Goal: Task Accomplishment & Management: Manage account settings

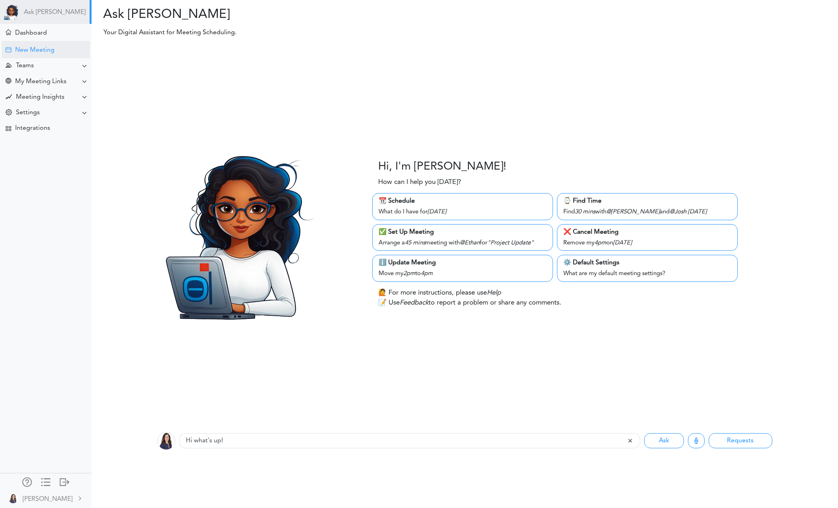
click at [24, 51] on div "New Meeting" at bounding box center [34, 51] width 39 height 8
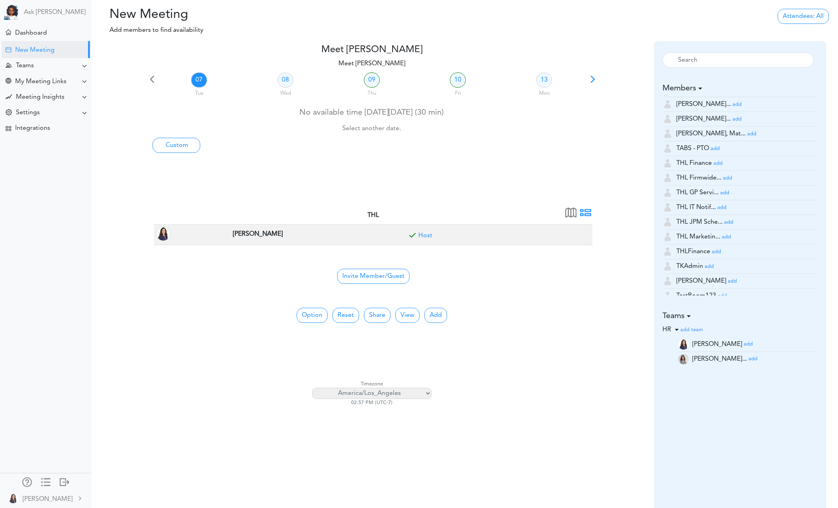
scroll to position [3527, 0]
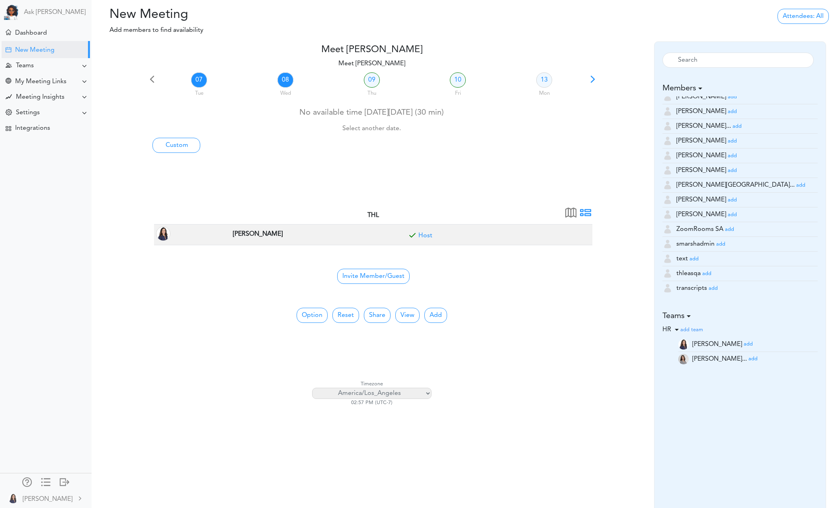
click at [285, 77] on link "08" at bounding box center [285, 79] width 16 height 15
click at [376, 79] on link "09" at bounding box center [372, 79] width 16 height 15
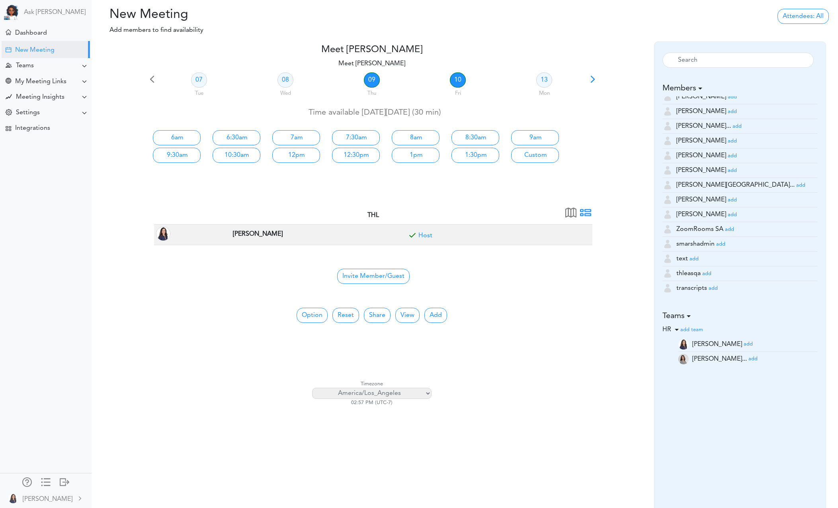
click at [463, 82] on link "10" at bounding box center [458, 79] width 16 height 15
click at [368, 79] on link "09" at bounding box center [372, 79] width 16 height 15
click at [424, 395] on select "Africa/Abidjan Africa/Accra Africa/Addis_Ababa Africa/Algiers Africa/Asmara Afr…" at bounding box center [371, 393] width 119 height 11
select select "America/New_York"
click at [312, 388] on select "Africa/Abidjan Africa/Accra Africa/Addis_Ababa Africa/Algiers Africa/Asmara Afr…" at bounding box center [371, 393] width 119 height 11
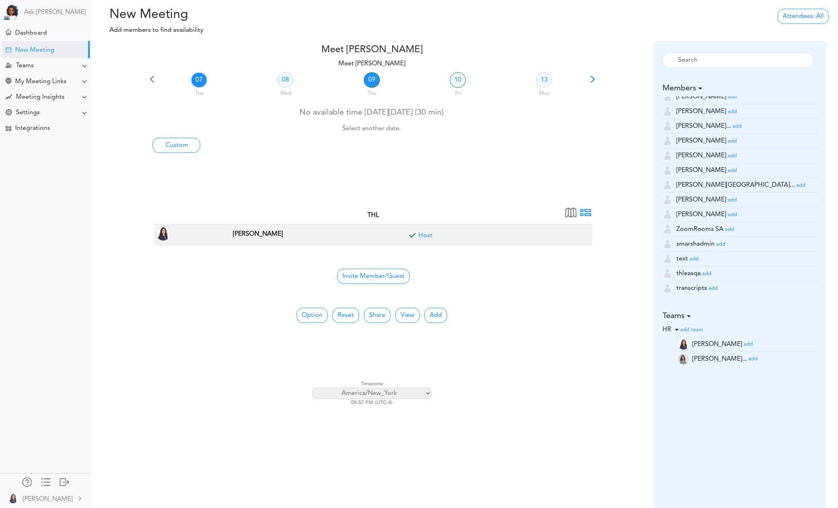
click at [375, 80] on link "09" at bounding box center [372, 79] width 16 height 15
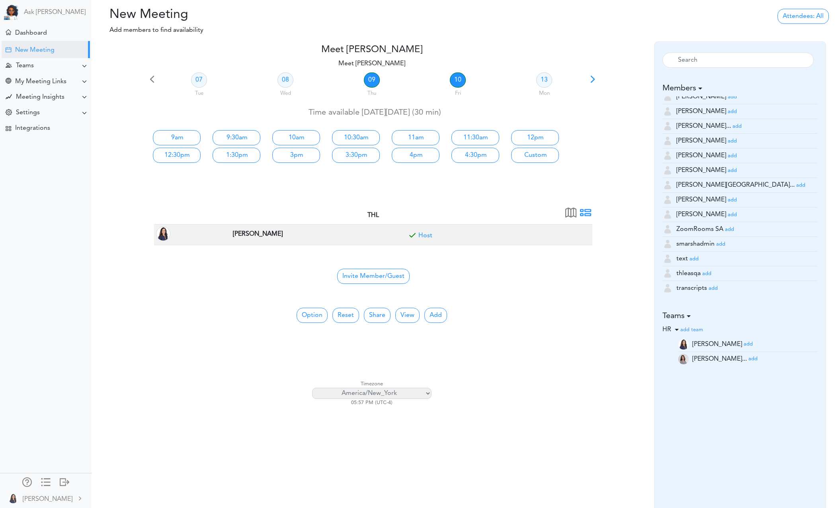
click at [459, 79] on link "10" at bounding box center [458, 79] width 16 height 15
drag, startPoint x: 370, startPoint y: 80, endPoint x: 383, endPoint y: 100, distance: 23.6
click at [370, 80] on link "09" at bounding box center [372, 79] width 16 height 15
click at [55, 64] on div "Teams" at bounding box center [47, 66] width 90 height 16
click at [43, 83] on div "View Teams" at bounding box center [28, 81] width 29 height 4
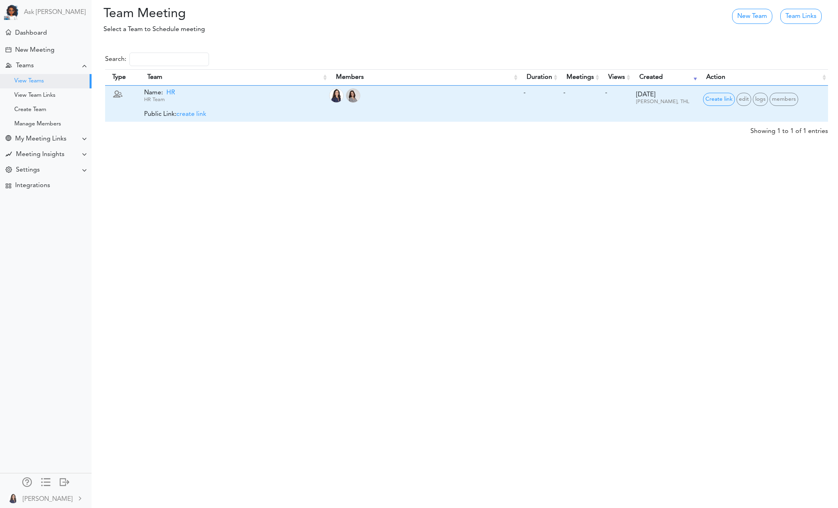
click at [173, 92] on span "HR" at bounding box center [169, 93] width 12 height 6
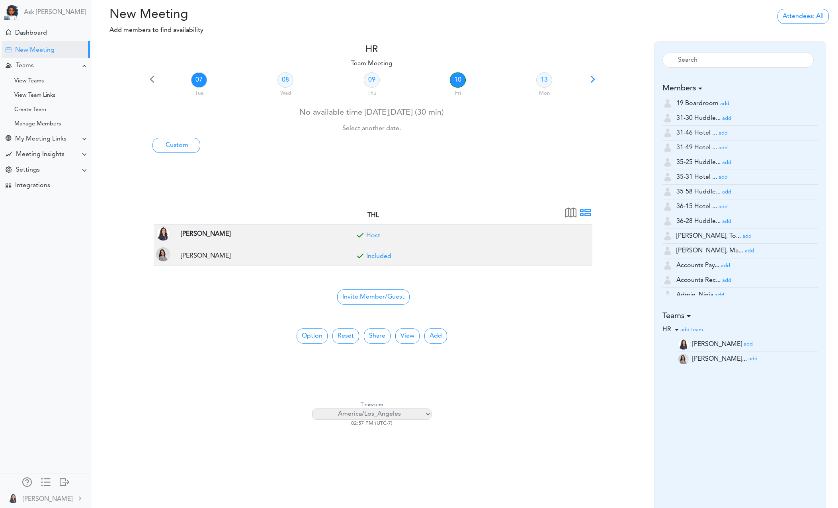
click at [456, 79] on link "10" at bounding box center [458, 79] width 16 height 15
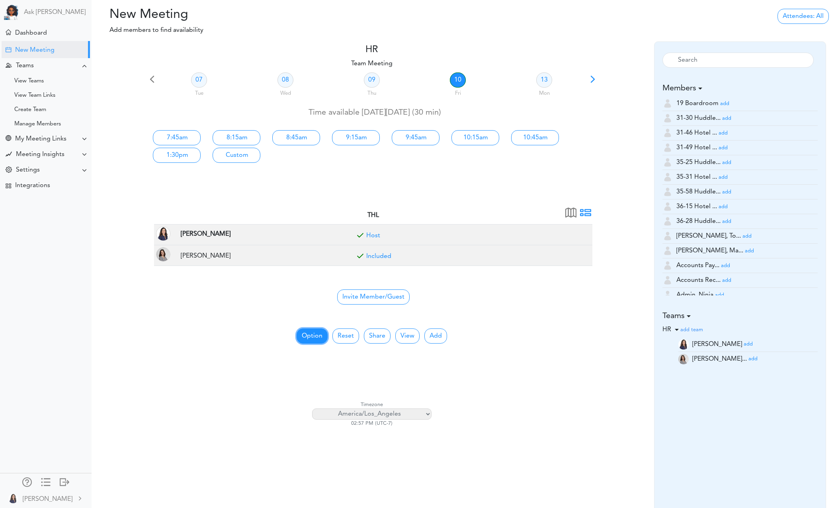
click at [314, 340] on button "Option" at bounding box center [312, 335] width 31 height 15
click at [330, 369] on span "15 min" at bounding box center [333, 367] width 72 height 13
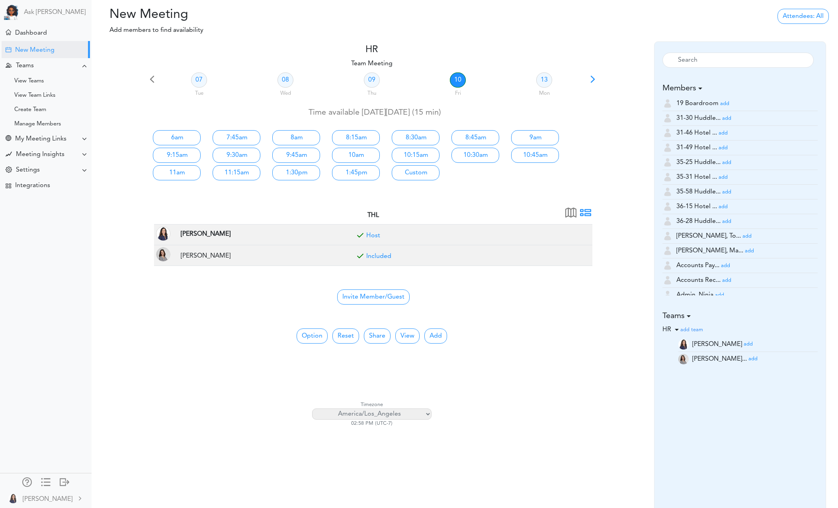
click at [390, 414] on select "Africa/Abidjan Africa/Accra Africa/Addis_Ababa Africa/Algiers Africa/Asmara Afr…" at bounding box center [371, 413] width 119 height 11
select select "America/New_York"
click at [312, 408] on select "Africa/Abidjan Africa/Accra Africa/Addis_Ababa Africa/Algiers Africa/Asmara Afr…" at bounding box center [371, 413] width 119 height 11
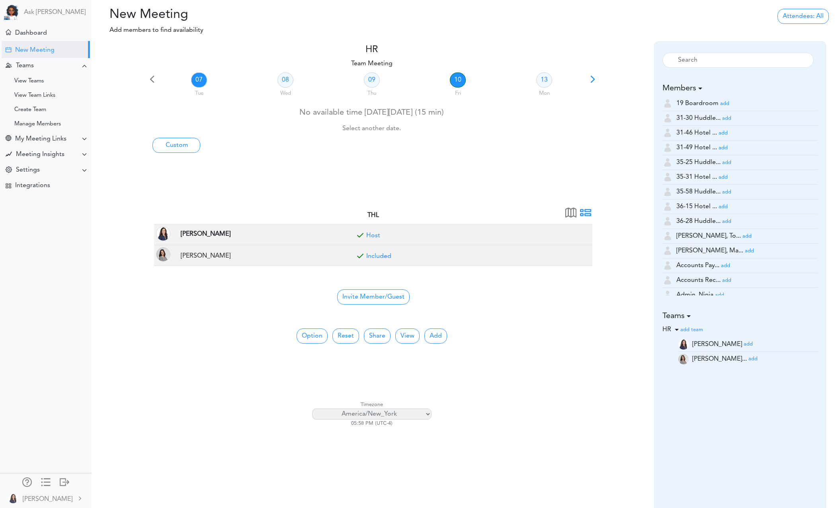
click at [453, 80] on link "10" at bounding box center [458, 79] width 16 height 15
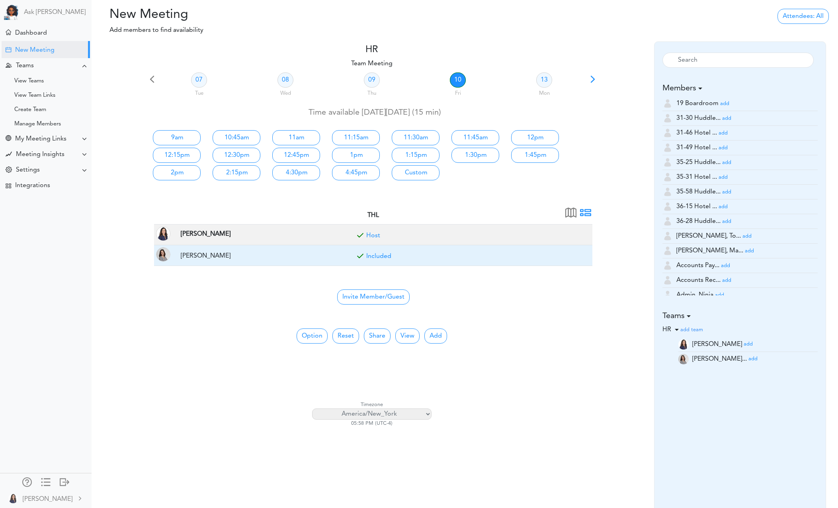
scroll to position [29, 0]
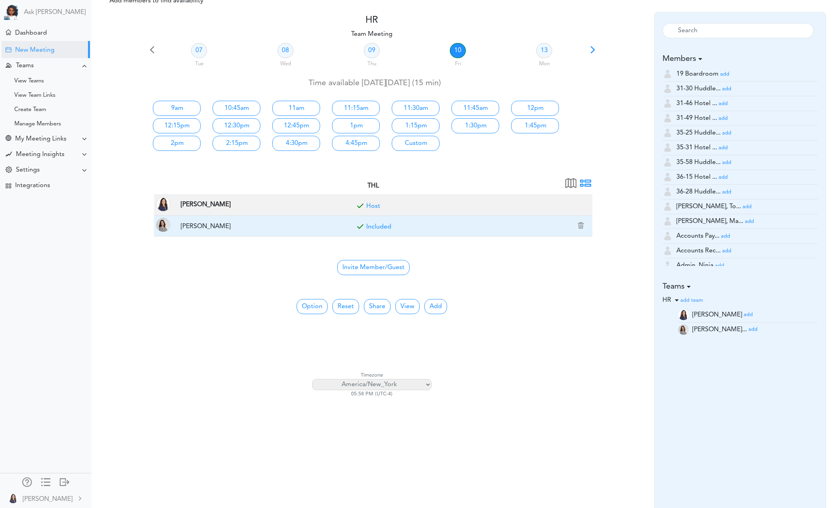
click at [381, 228] on link "Included" at bounding box center [378, 227] width 25 height 6
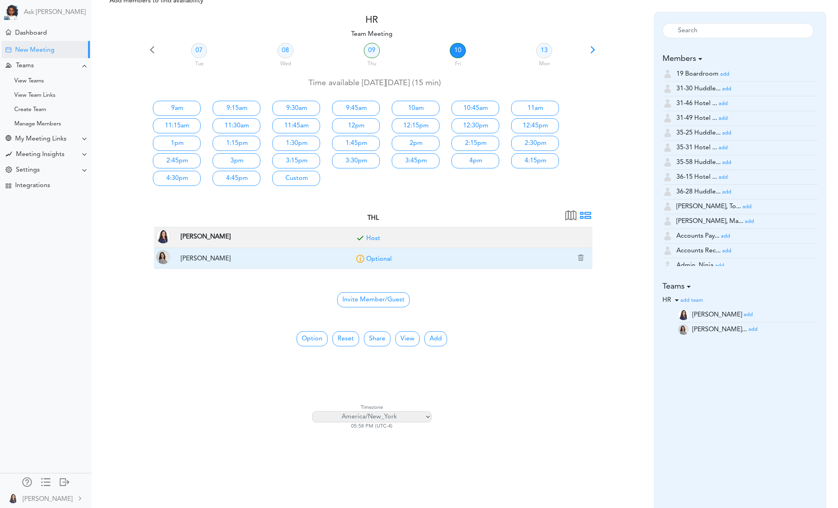
click at [375, 256] on link "Optional" at bounding box center [378, 259] width 25 height 6
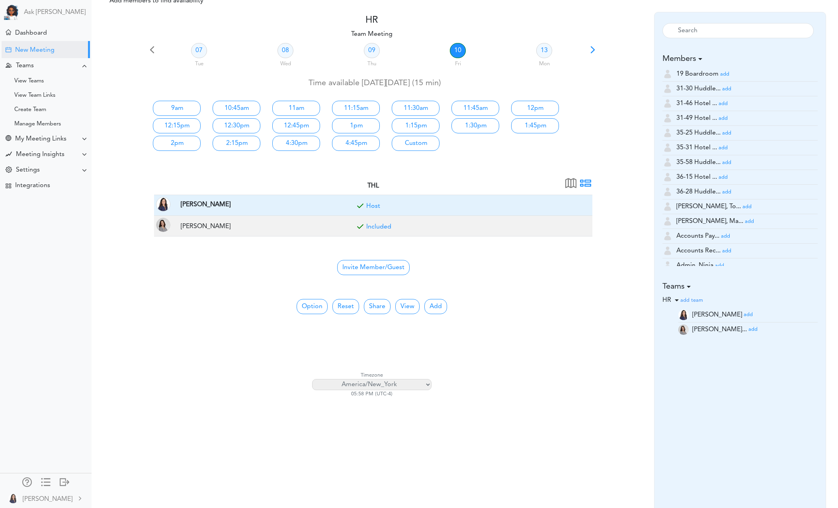
click at [371, 206] on link "Host" at bounding box center [373, 206] width 14 height 6
click at [371, 206] on link "Optional" at bounding box center [378, 206] width 25 height 6
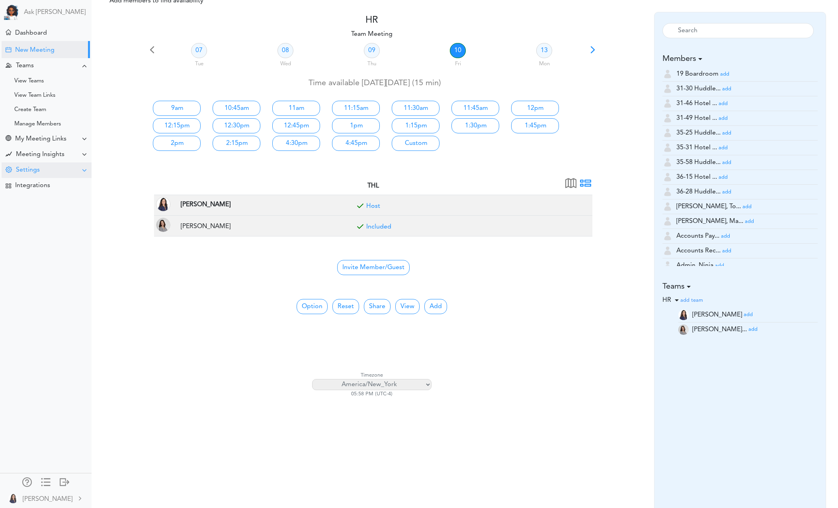
click at [55, 173] on div "Settings" at bounding box center [47, 170] width 90 height 16
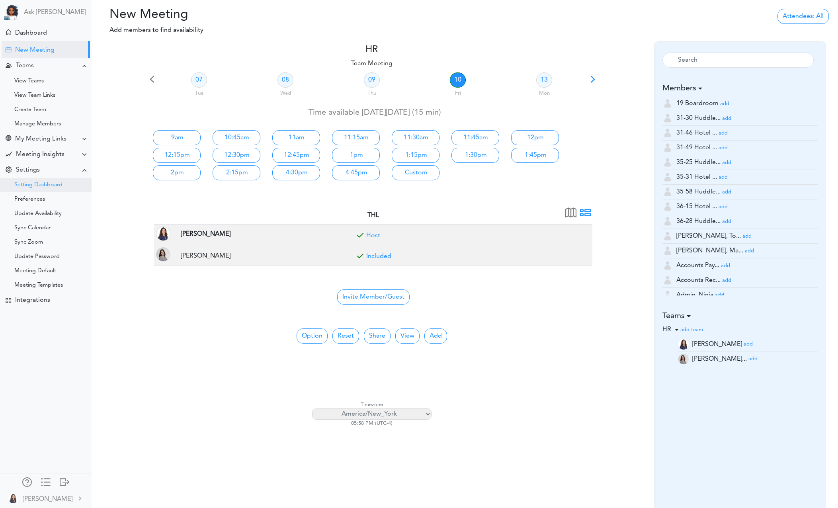
click at [51, 180] on div "Setting Dashboard" at bounding box center [46, 185] width 92 height 14
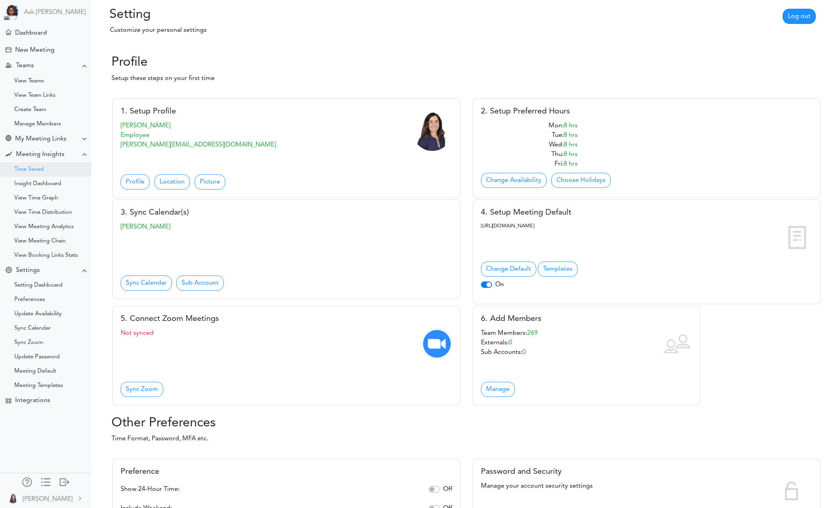
click at [55, 172] on div "Time Saved" at bounding box center [46, 169] width 92 height 14
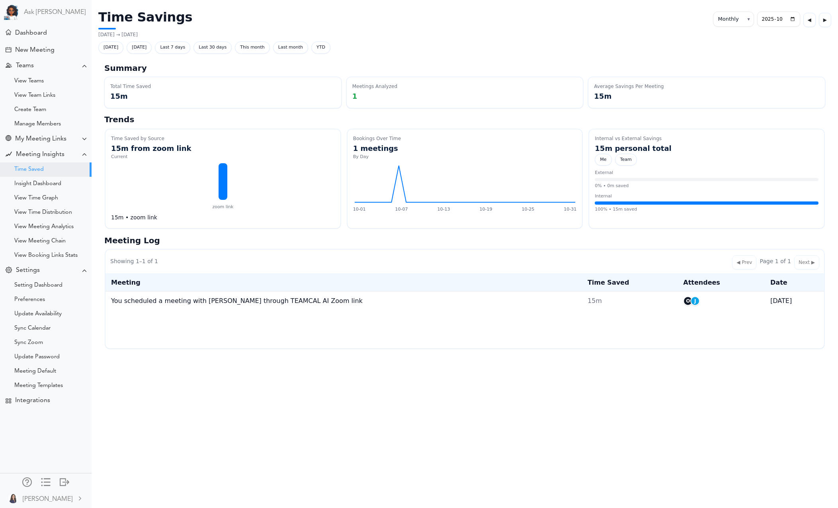
select select "monthly"
click at [48, 180] on div "Insight Dashboard" at bounding box center [46, 184] width 92 height 14
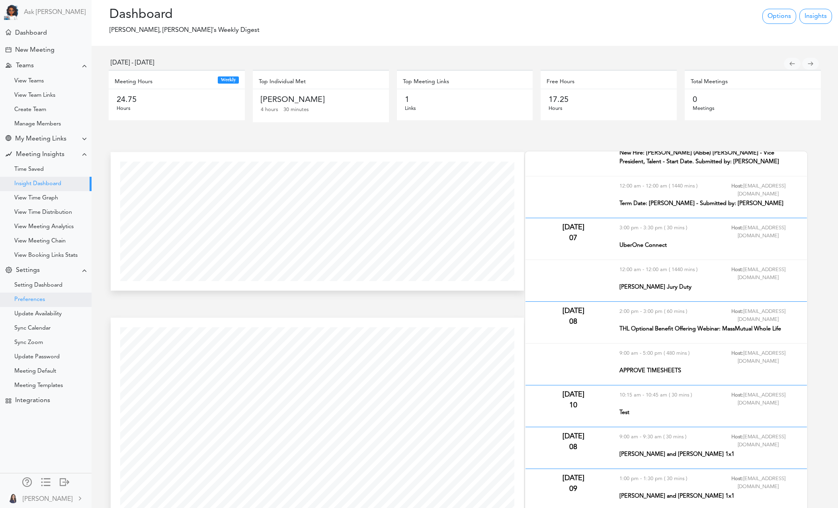
click at [40, 304] on div "Preferences" at bounding box center [46, 300] width 92 height 14
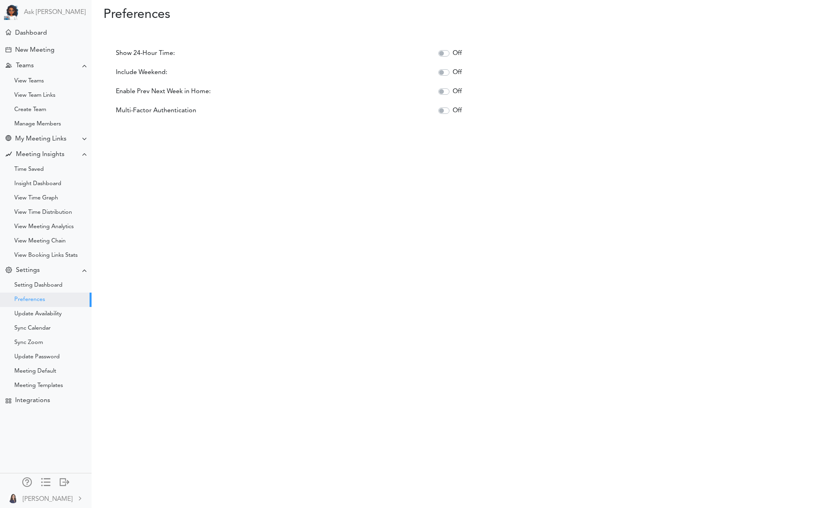
click at [55, 312] on div "Update Availability" at bounding box center [37, 314] width 47 height 4
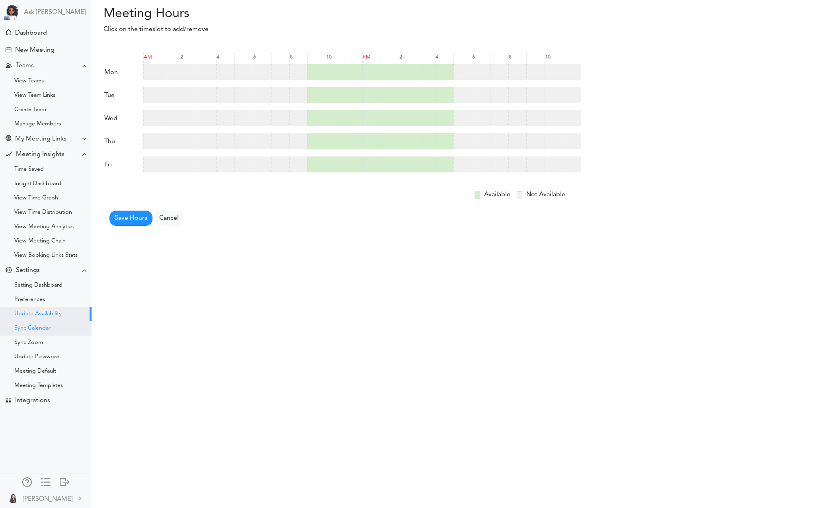
click at [49, 328] on div "Sync Calendar" at bounding box center [32, 328] width 36 height 4
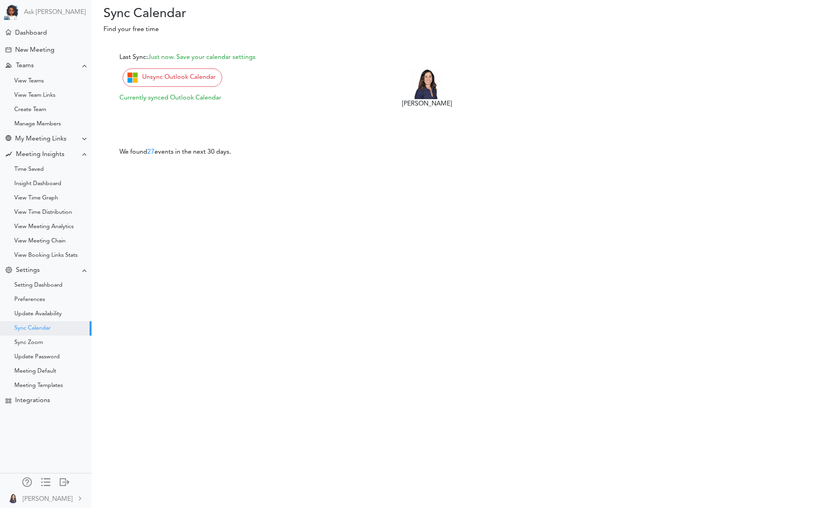
click at [51, 343] on div "Sync Zoom" at bounding box center [46, 343] width 92 height 14
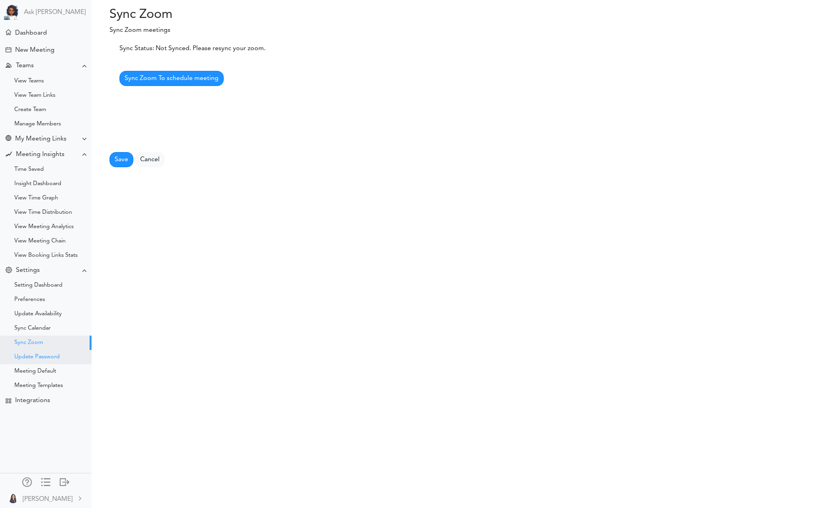
click at [47, 355] on div "Update Password" at bounding box center [36, 357] width 45 height 4
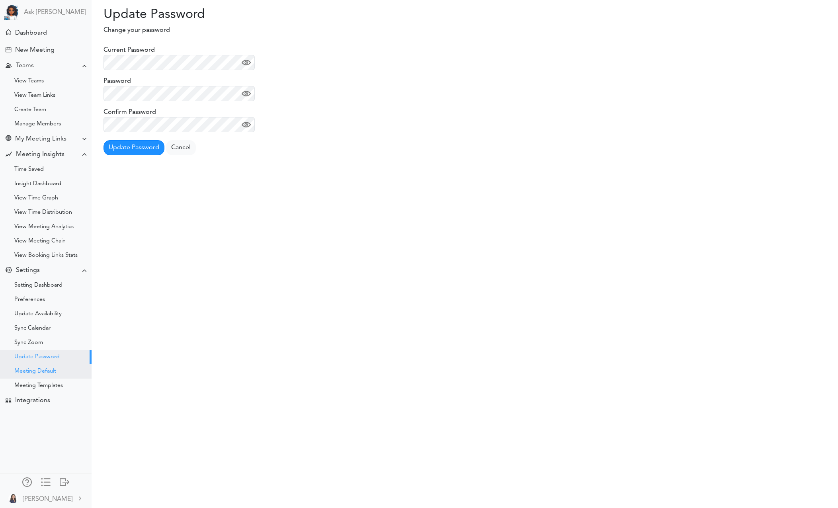
click at [60, 367] on div "Meeting Default" at bounding box center [46, 371] width 92 height 14
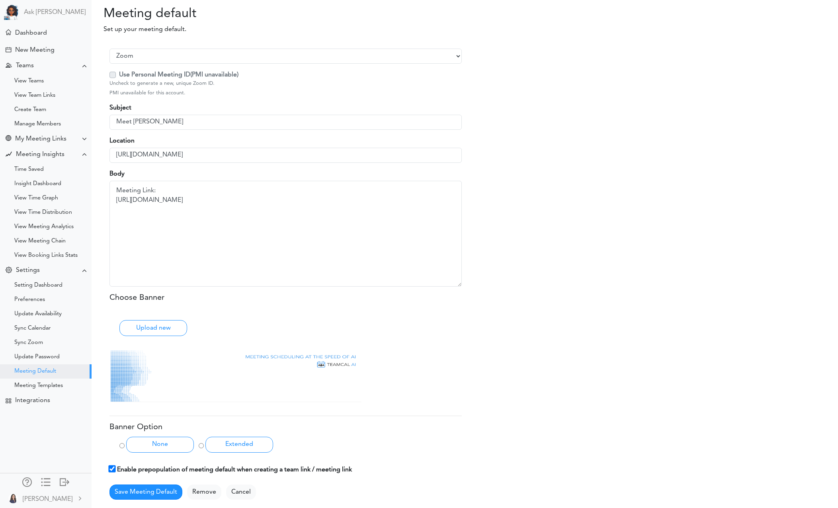
click at [62, 384] on div "Meeting Templates" at bounding box center [38, 386] width 49 height 4
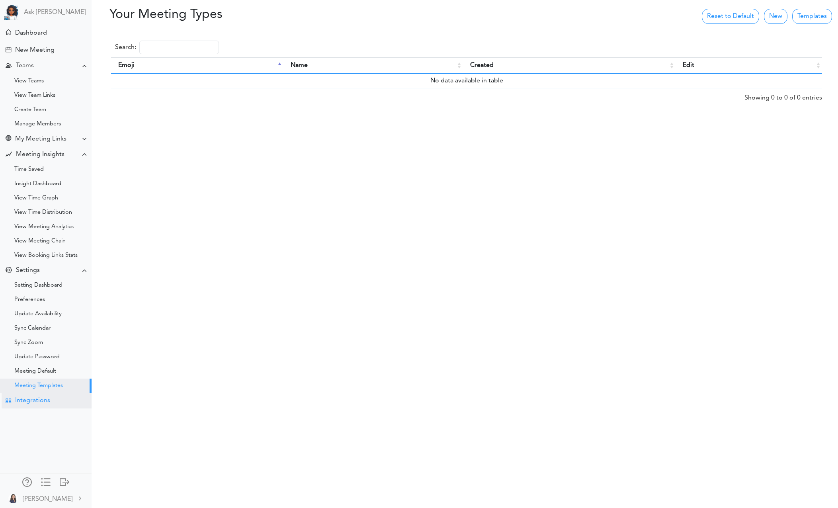
click at [53, 397] on div "Integrations" at bounding box center [47, 401] width 90 height 16
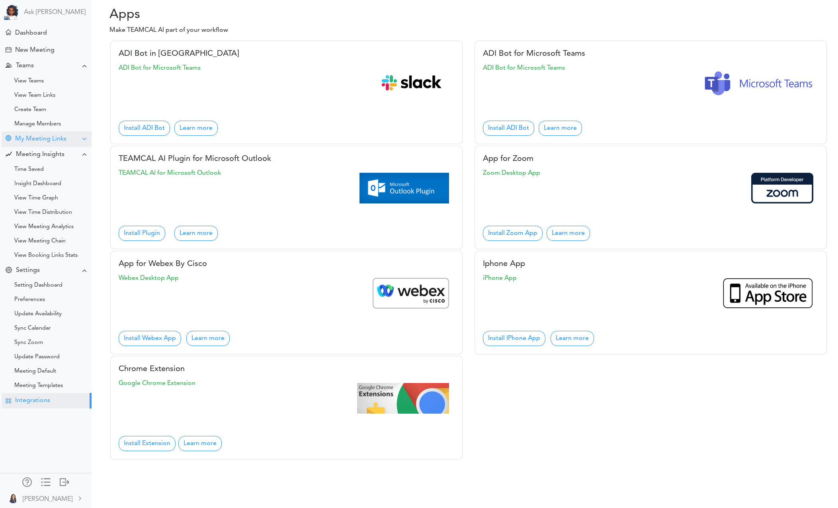
click at [44, 142] on div "My Meeting Links" at bounding box center [40, 139] width 51 height 8
click at [39, 153] on div "View Links" at bounding box center [27, 154] width 26 height 4
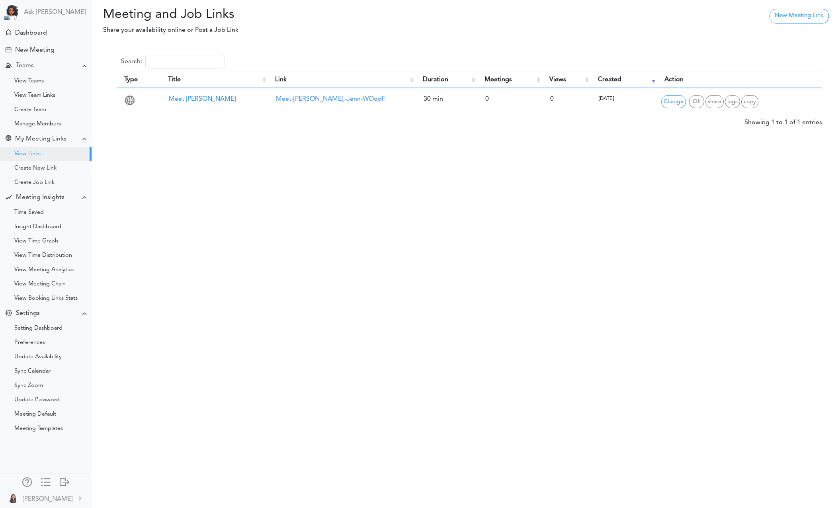
click at [49, 166] on div "Create New Link" at bounding box center [35, 168] width 42 height 4
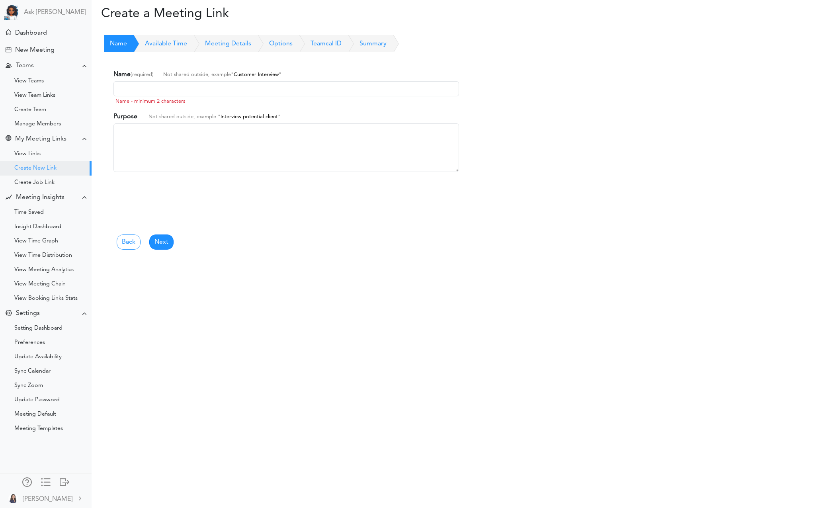
click at [49, 186] on div "Create Job Link" at bounding box center [46, 183] width 92 height 14
click at [39, 128] on div "Manage Members" at bounding box center [46, 124] width 92 height 14
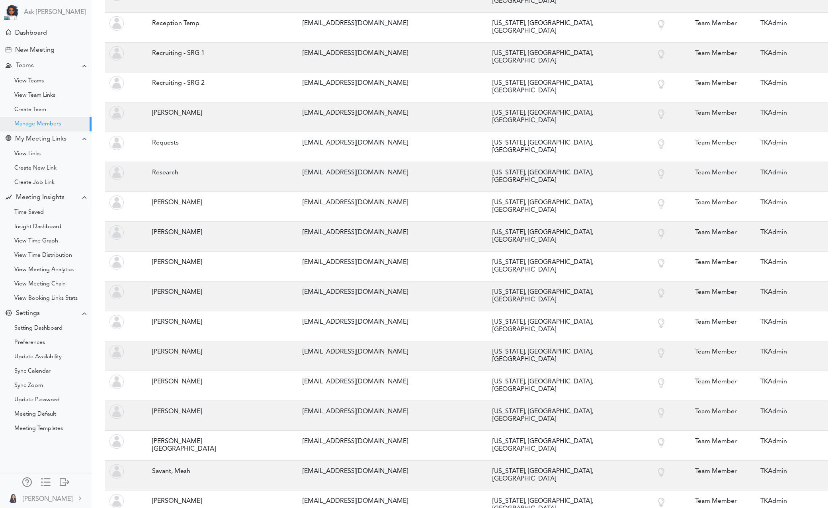
scroll to position [6127, 0]
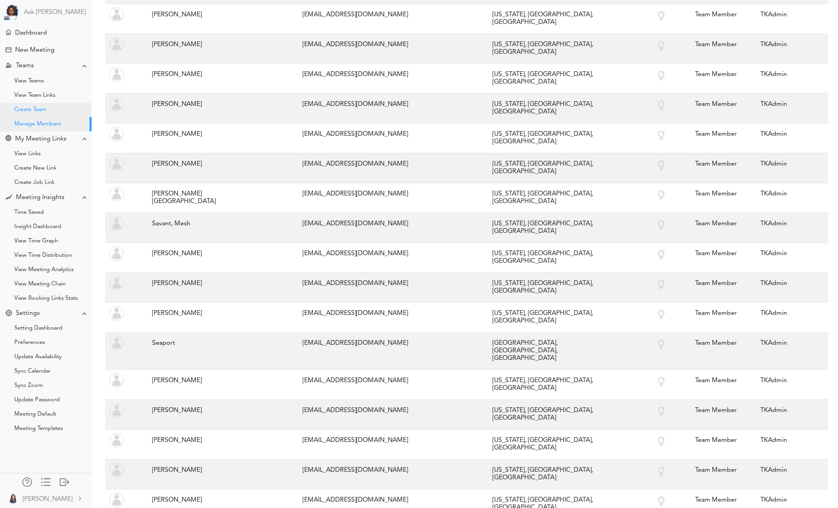
click at [23, 108] on div "Create Team" at bounding box center [30, 110] width 32 height 4
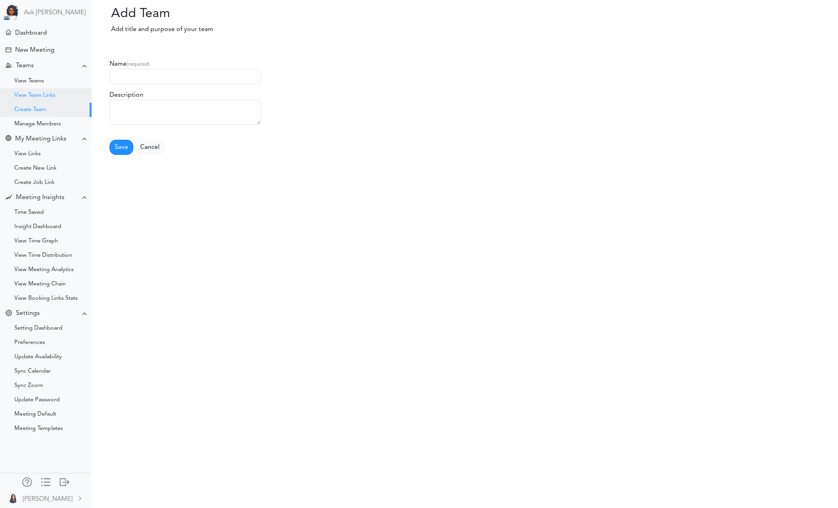
click at [55, 96] on div "View Team Links" at bounding box center [34, 96] width 41 height 4
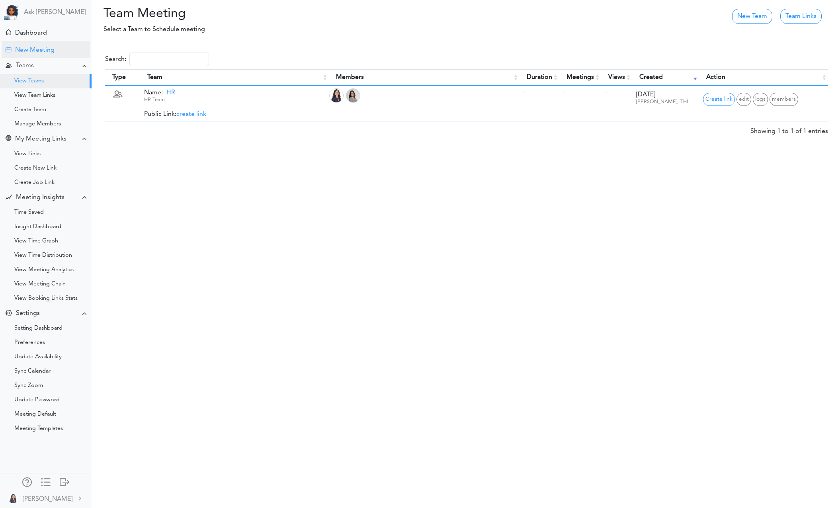
click at [29, 54] on div "New Meeting" at bounding box center [34, 51] width 39 height 8
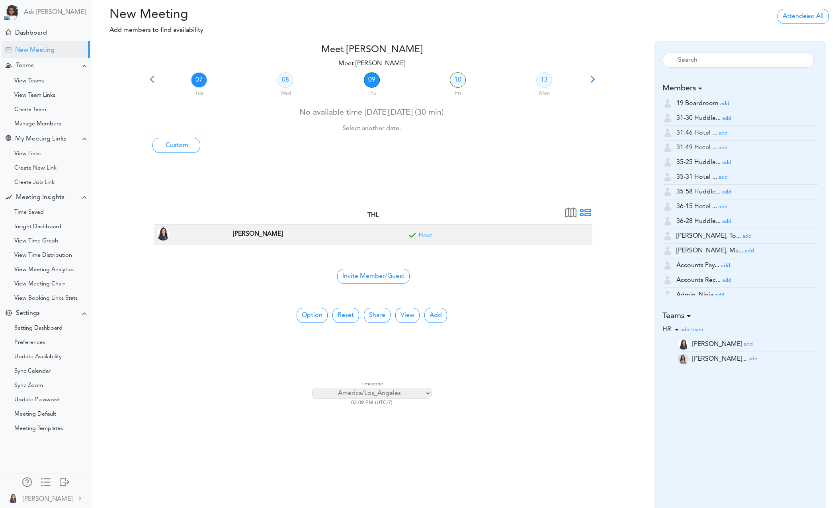
click at [375, 76] on link "09" at bounding box center [372, 79] width 16 height 15
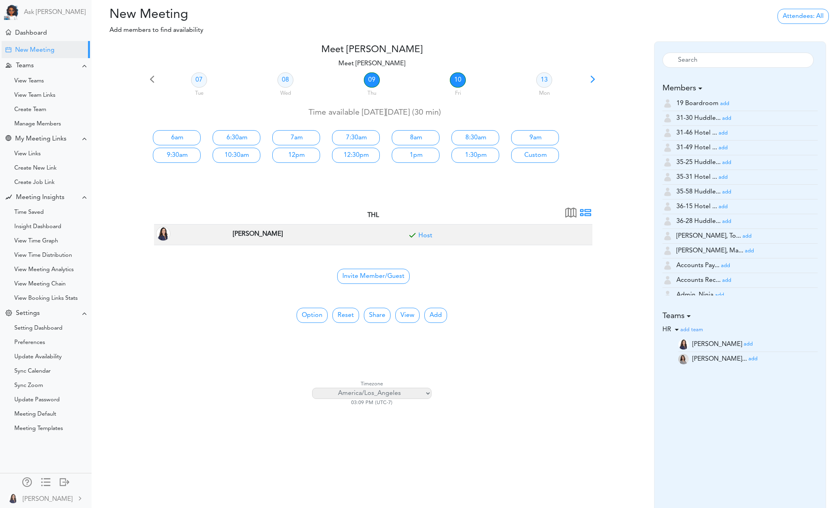
click at [456, 80] on link "10" at bounding box center [458, 79] width 16 height 15
click at [30, 124] on div "Manage Members" at bounding box center [37, 124] width 47 height 4
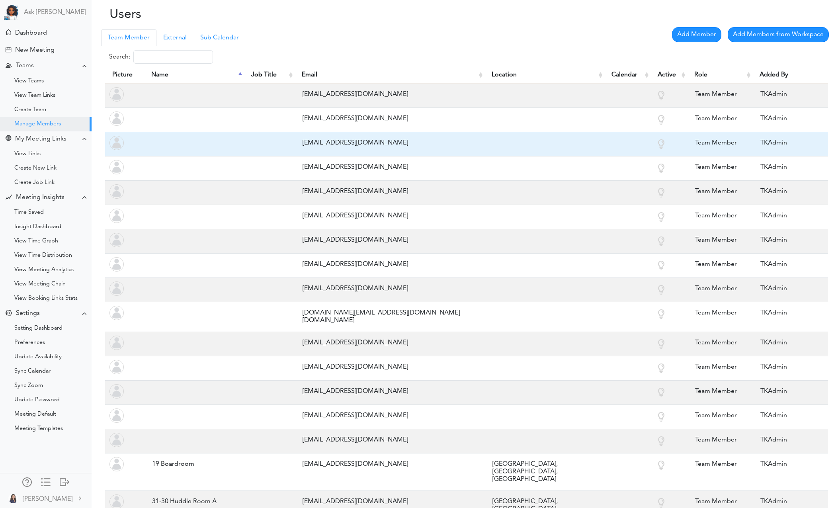
scroll to position [4, 0]
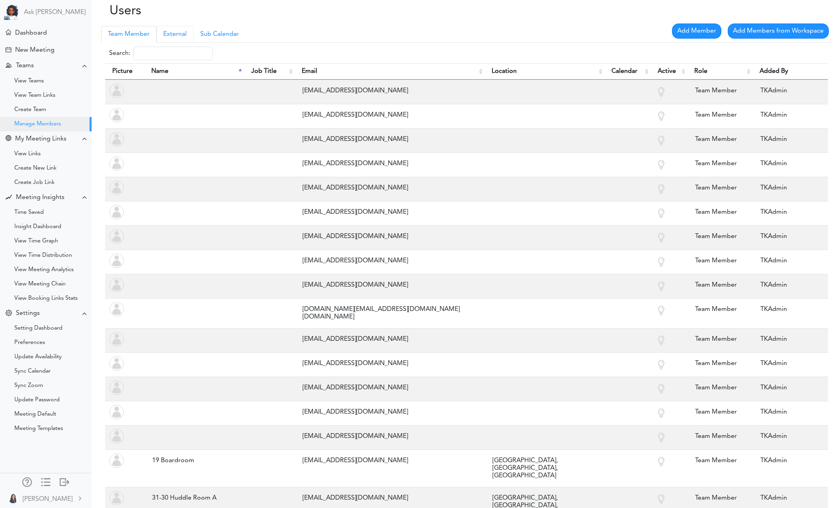
click at [177, 31] on link "External" at bounding box center [174, 34] width 37 height 17
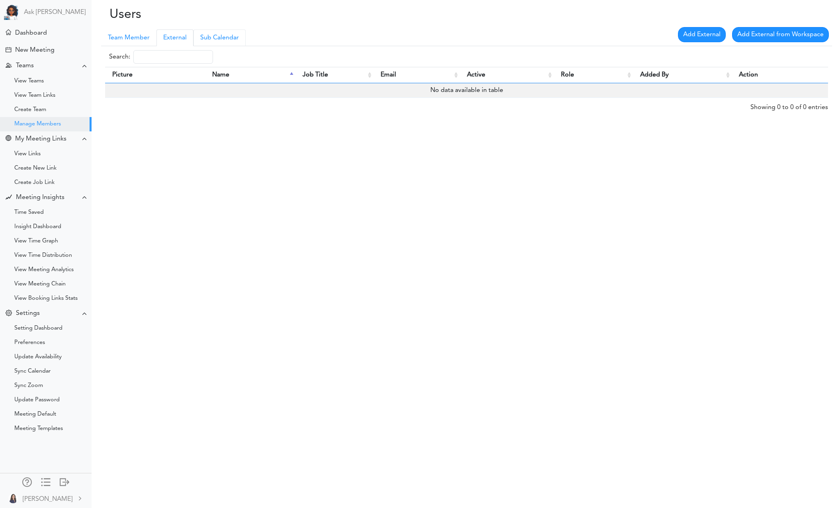
scroll to position [0, 0]
click at [221, 33] on link "Sub Calendar" at bounding box center [219, 37] width 52 height 17
click at [119, 39] on link "Team Member" at bounding box center [128, 37] width 55 height 17
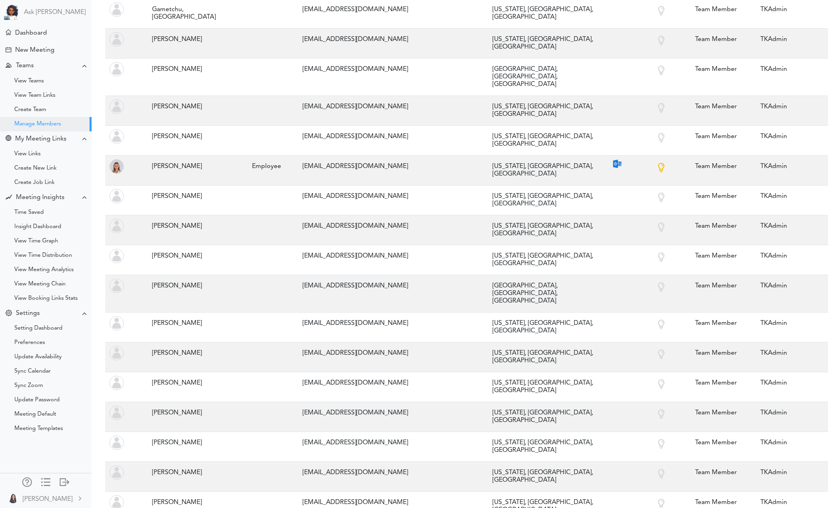
scroll to position [3101, 0]
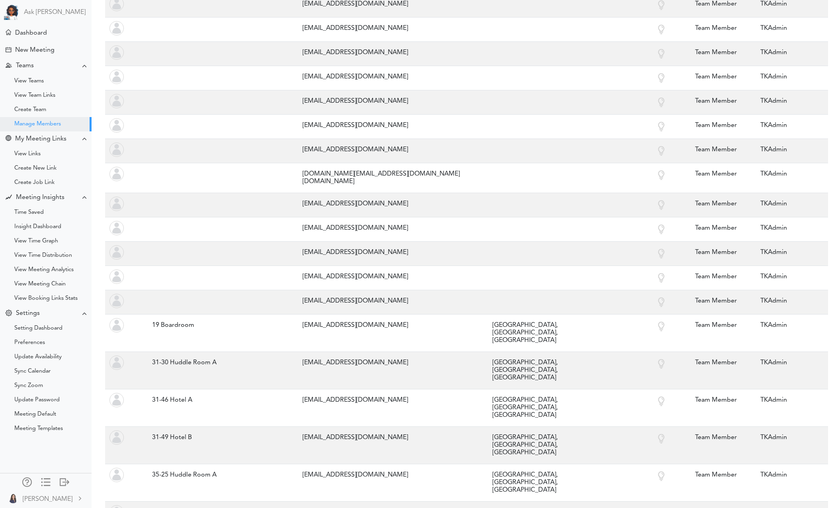
scroll to position [0, 0]
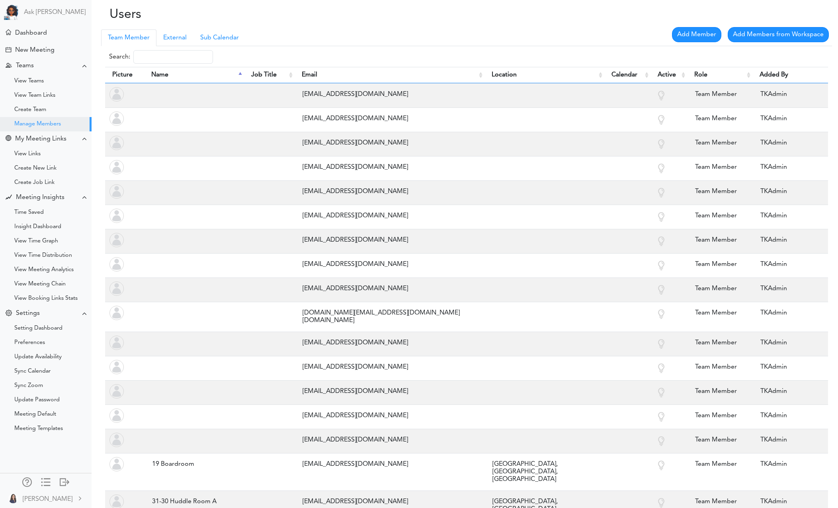
click at [216, 62] on div "Search:" at bounding box center [466, 57] width 723 height 14
click at [263, 60] on div "Search:" at bounding box center [466, 57] width 723 height 14
click at [221, 60] on div "Search:" at bounding box center [466, 57] width 723 height 14
click at [217, 57] on div "Search:" at bounding box center [466, 57] width 723 height 14
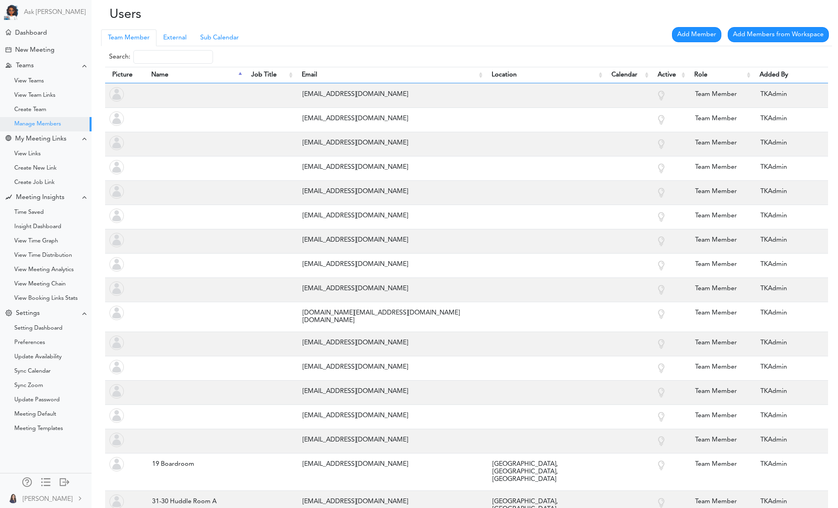
click at [285, 57] on div "Search:" at bounding box center [466, 57] width 723 height 14
click at [261, 58] on div "Search:" at bounding box center [466, 57] width 723 height 14
click at [320, 58] on div "Search:" at bounding box center [466, 57] width 723 height 14
click at [283, 58] on div "Search:" at bounding box center [466, 57] width 723 height 14
drag, startPoint x: 227, startPoint y: 59, endPoint x: 185, endPoint y: 59, distance: 41.8
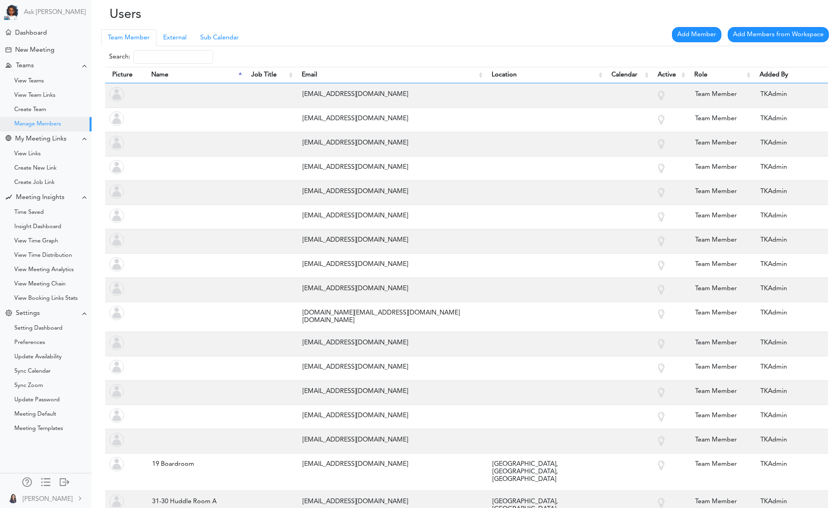
click at [226, 59] on div "Search:" at bounding box center [466, 57] width 723 height 14
click at [208, 57] on div "Search:" at bounding box center [466, 57] width 723 height 14
click at [261, 59] on div "Search:" at bounding box center [466, 57] width 723 height 14
click at [325, 62] on div "Search:" at bounding box center [466, 57] width 723 height 14
click at [352, 62] on div "Search:" at bounding box center [466, 57] width 723 height 14
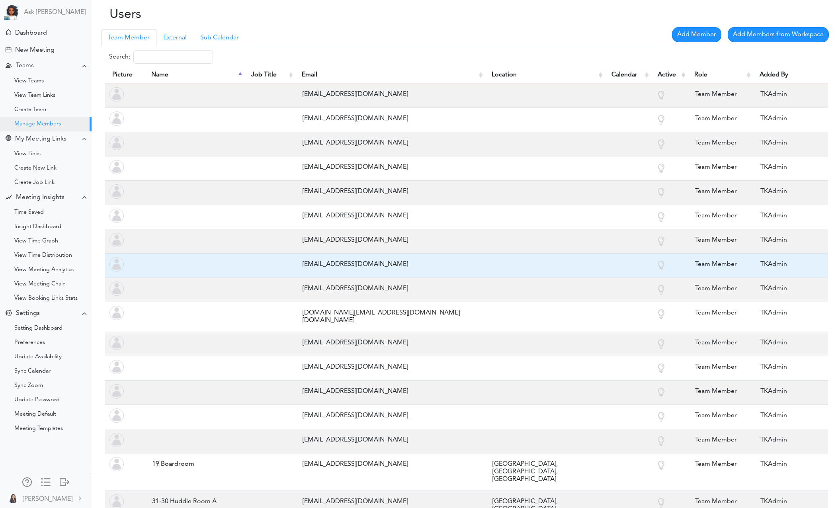
scroll to position [360, 0]
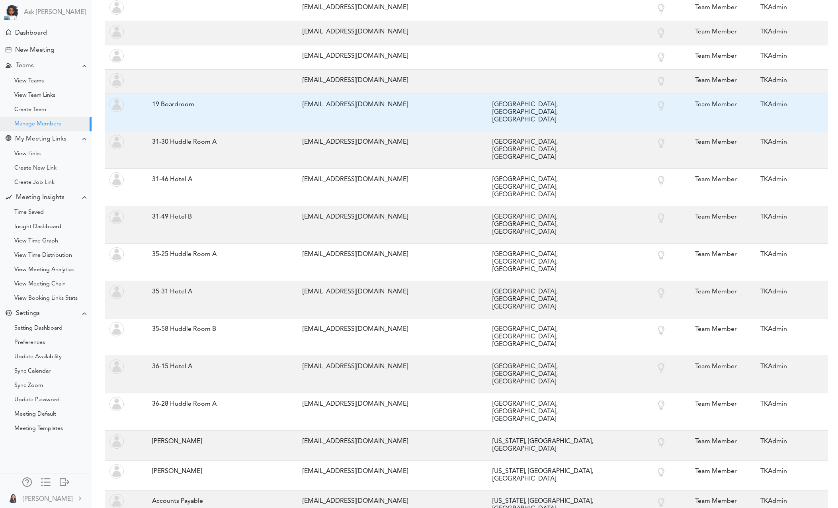
click at [169, 98] on div "19 Boardroom" at bounding box center [194, 105] width 92 height 16
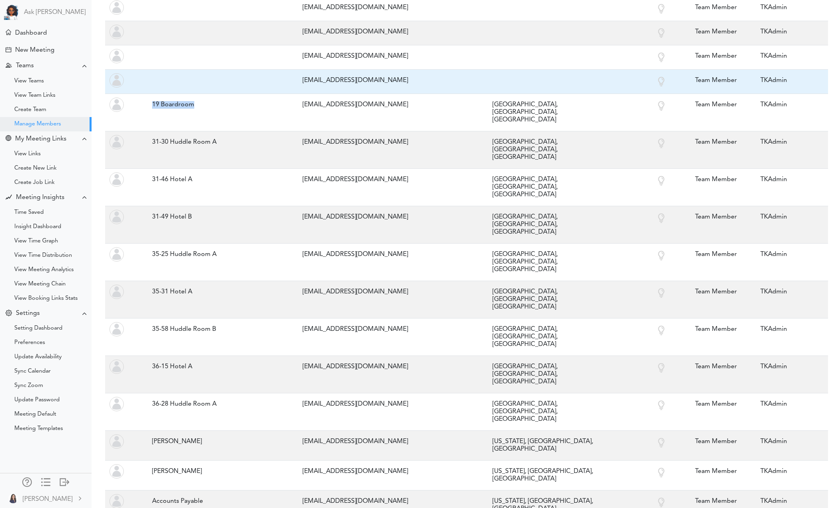
copy tr "19 Boardroom"
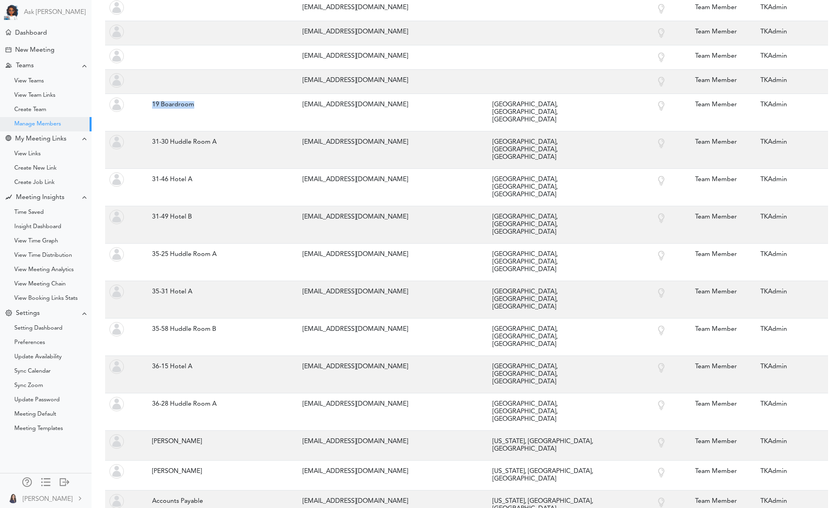
scroll to position [0, 0]
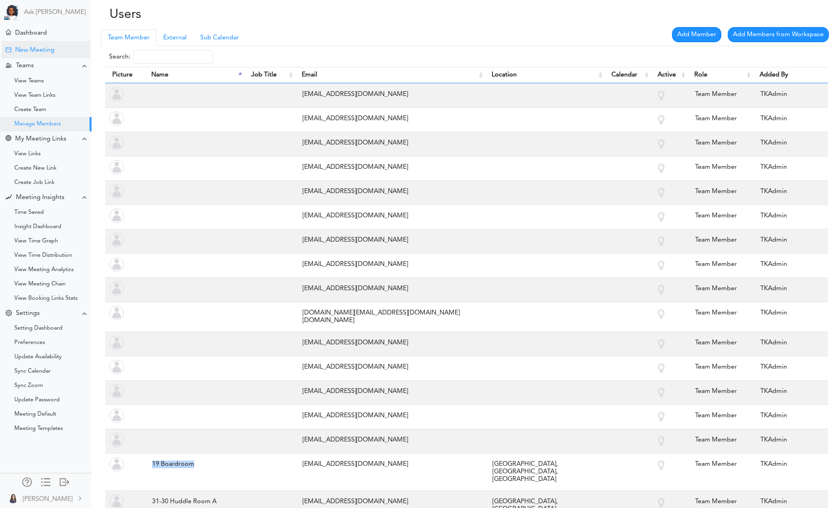
click at [38, 51] on div "New Meeting" at bounding box center [34, 51] width 39 height 8
click at [172, 37] on link "External" at bounding box center [174, 37] width 37 height 17
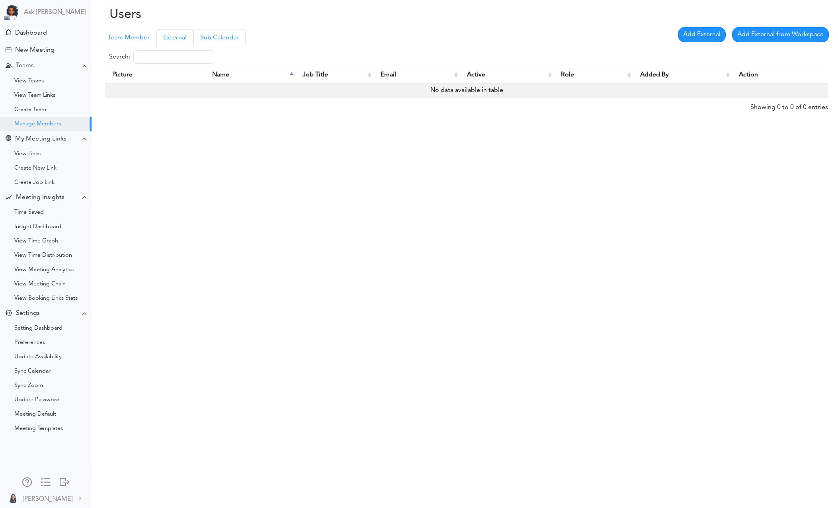
click at [224, 38] on link "Sub Calendar" at bounding box center [219, 37] width 52 height 17
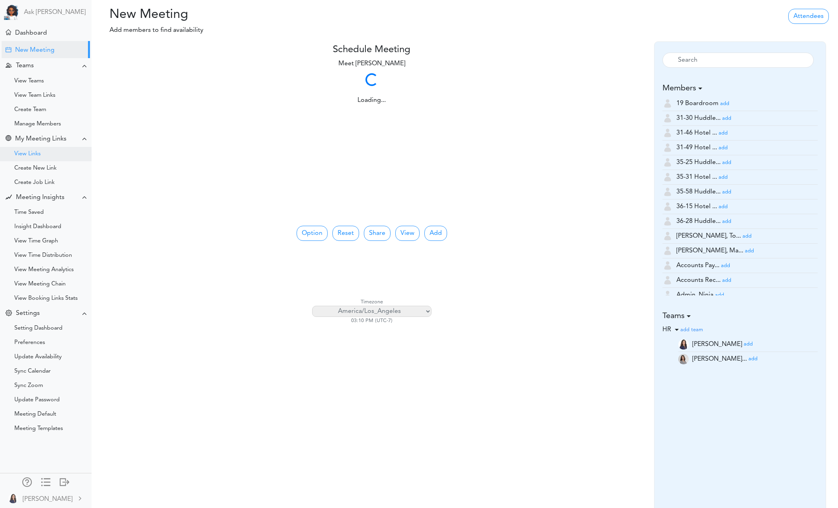
click at [46, 151] on div "View Links" at bounding box center [46, 154] width 92 height 14
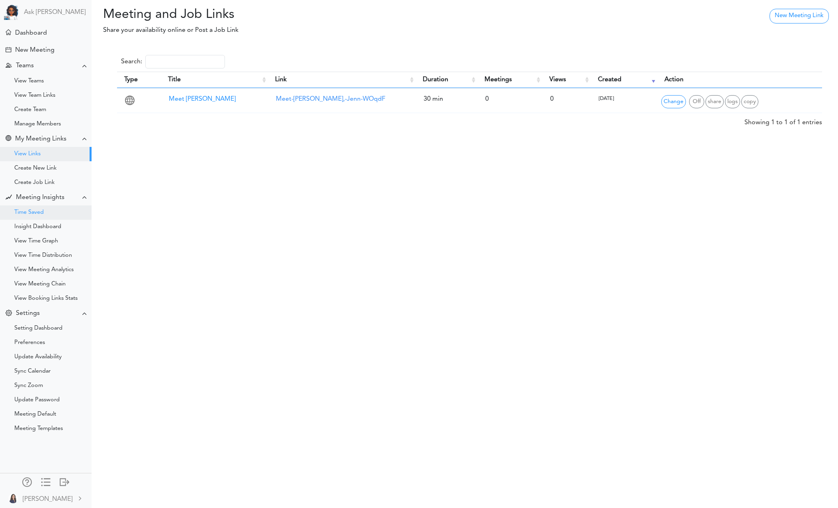
click at [50, 213] on div "Time Saved" at bounding box center [46, 212] width 92 height 14
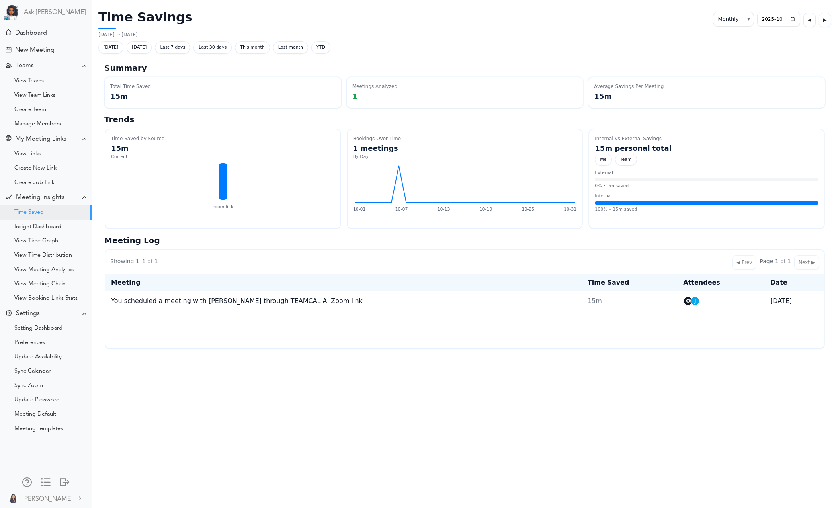
select select "monthly"
click at [46, 229] on div "Insight Dashboard" at bounding box center [37, 227] width 47 height 4
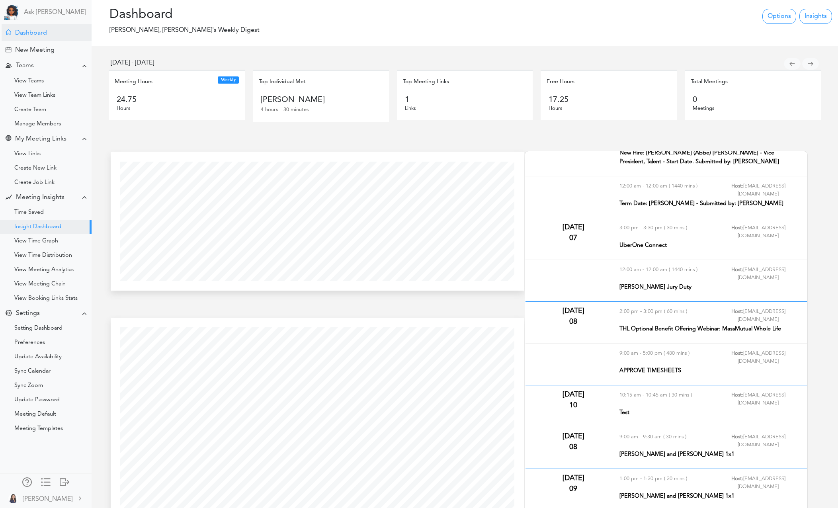
click at [40, 38] on div "Dashboard" at bounding box center [47, 32] width 90 height 17
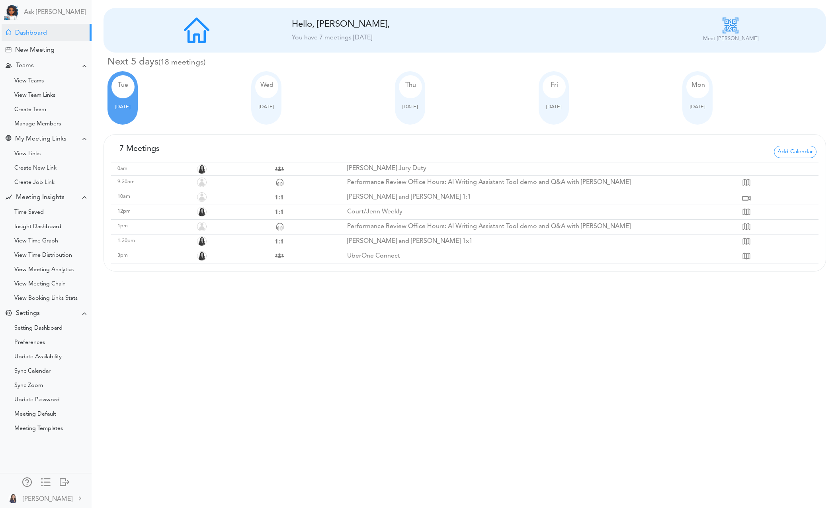
click at [272, 113] on div "[DATE]" at bounding box center [266, 97] width 30 height 53
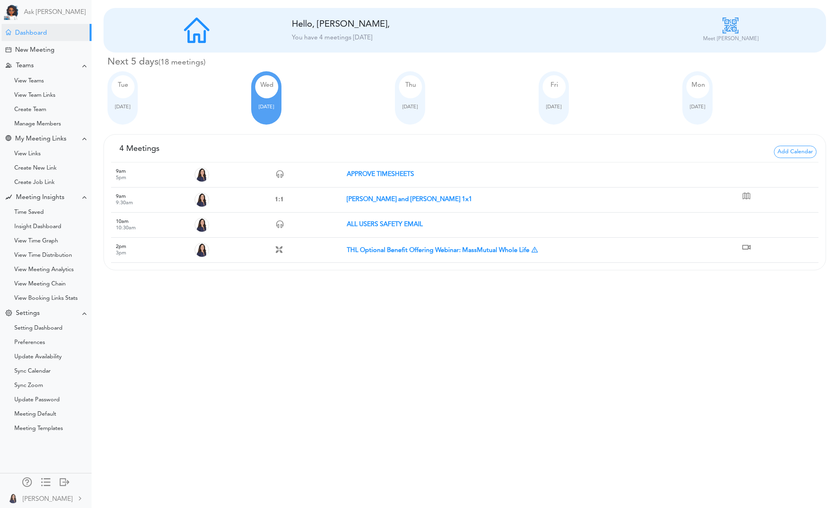
click at [416, 107] on span "[DATE]" at bounding box center [410, 106] width 15 height 5
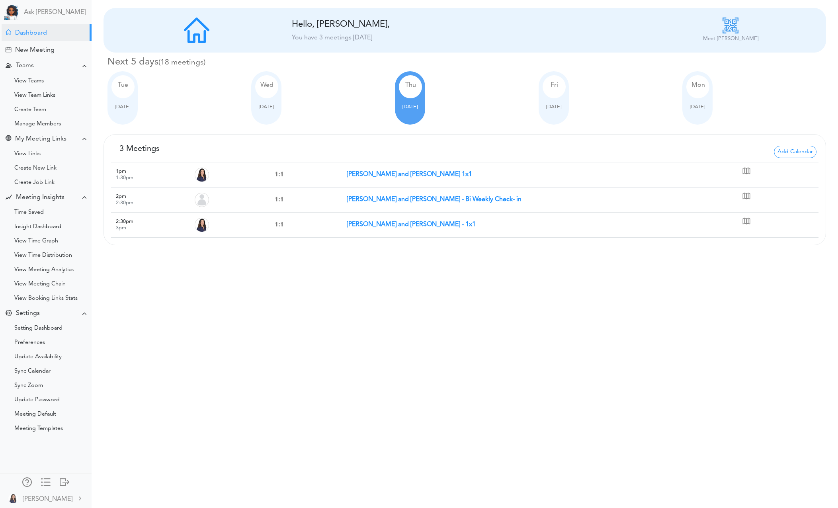
click at [553, 111] on div "[DATE]" at bounding box center [554, 97] width 30 height 53
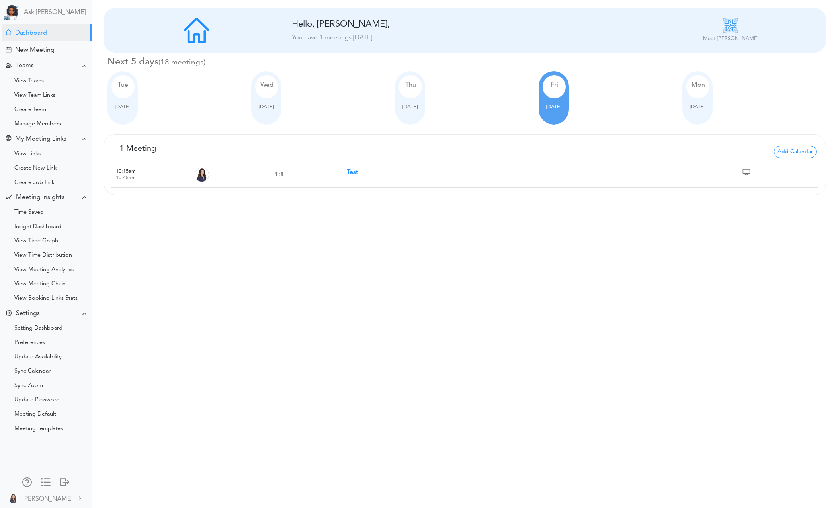
click at [693, 114] on div "[DATE]" at bounding box center [697, 97] width 30 height 53
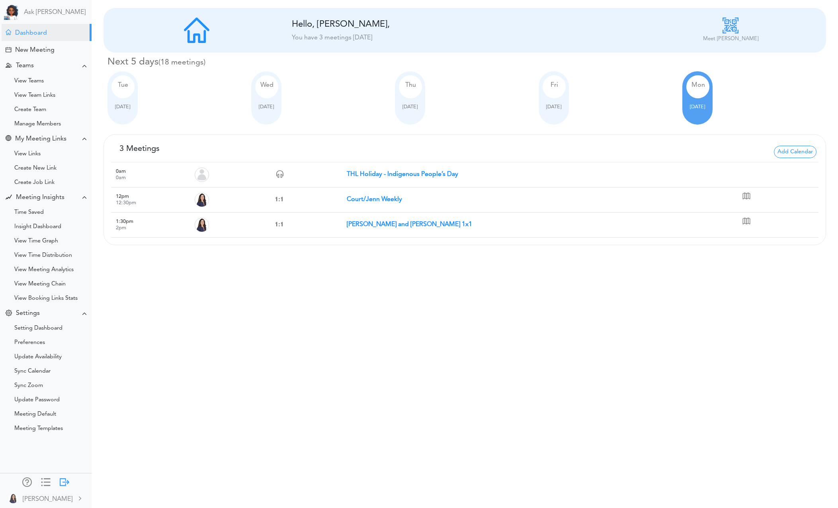
click at [64, 482] on div at bounding box center [65, 481] width 10 height 8
